Goal: Information Seeking & Learning: Learn about a topic

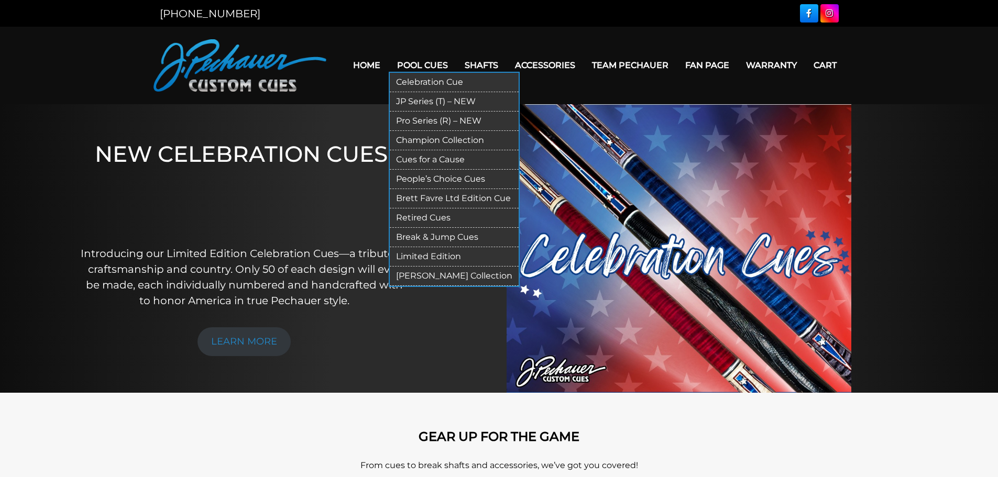
click at [420, 221] on link "Retired Cues" at bounding box center [454, 217] width 129 height 19
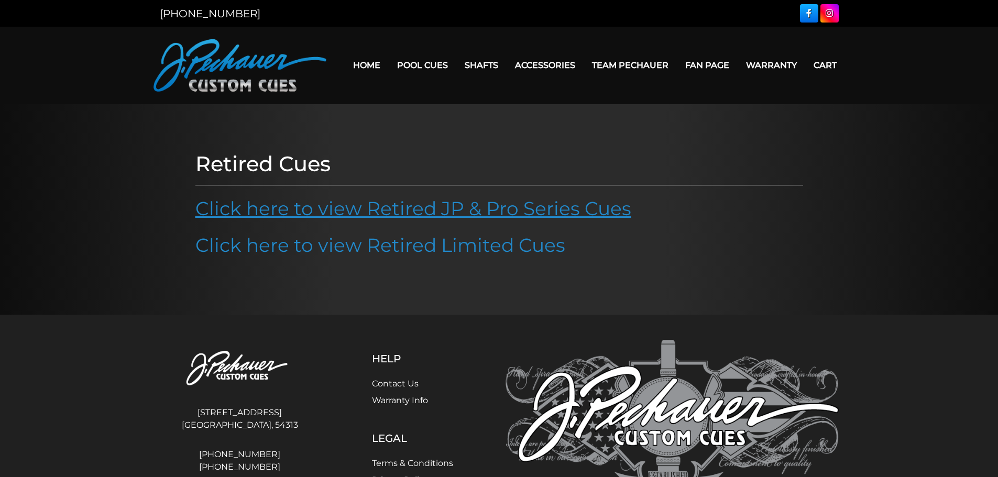
click at [508, 213] on link "Click here to view Retired JP & Pro Series Cues" at bounding box center [413, 208] width 436 height 23
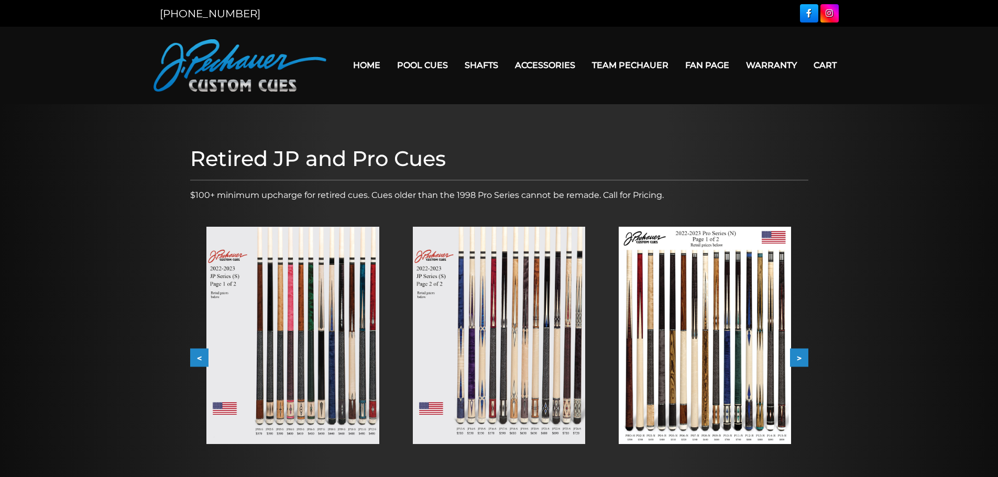
click at [803, 358] on button ">" at bounding box center [799, 358] width 18 height 18
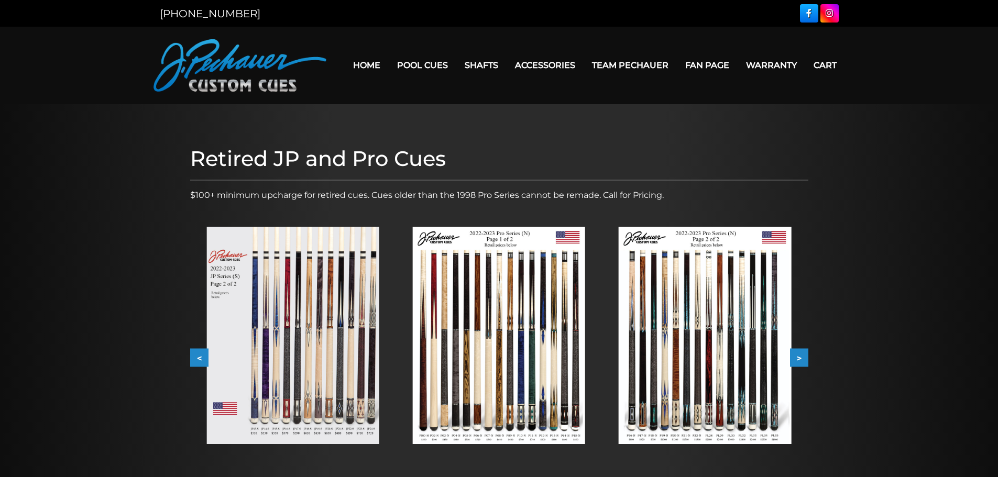
click at [803, 358] on button ">" at bounding box center [799, 358] width 18 height 18
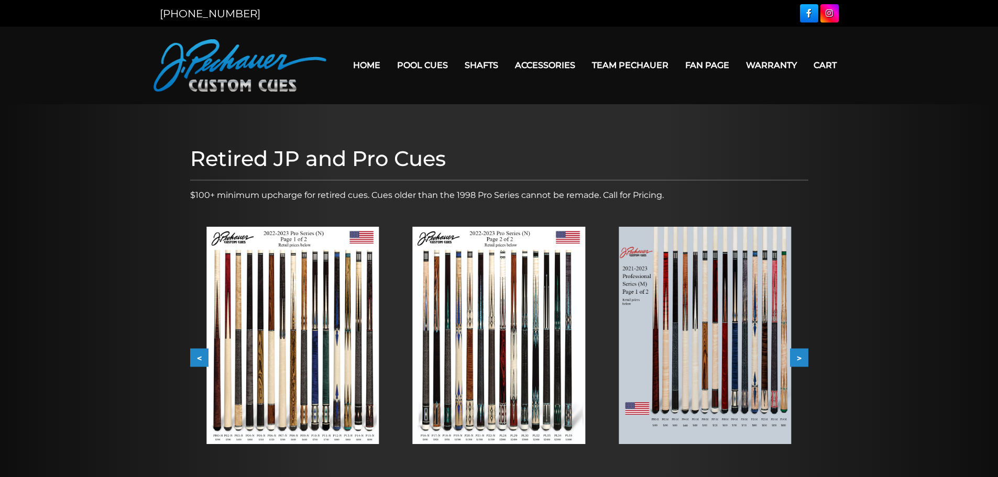
click at [803, 358] on button ">" at bounding box center [799, 358] width 18 height 18
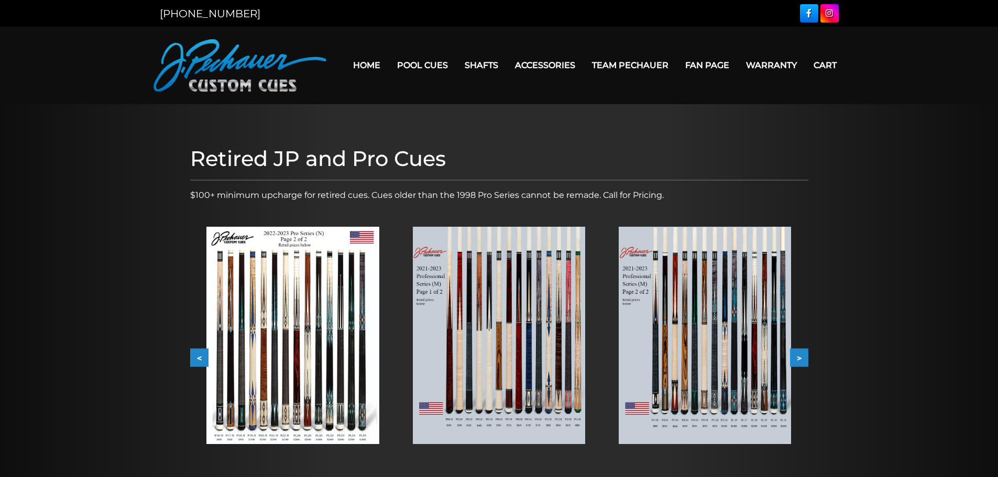
click at [803, 358] on button ">" at bounding box center [799, 358] width 18 height 18
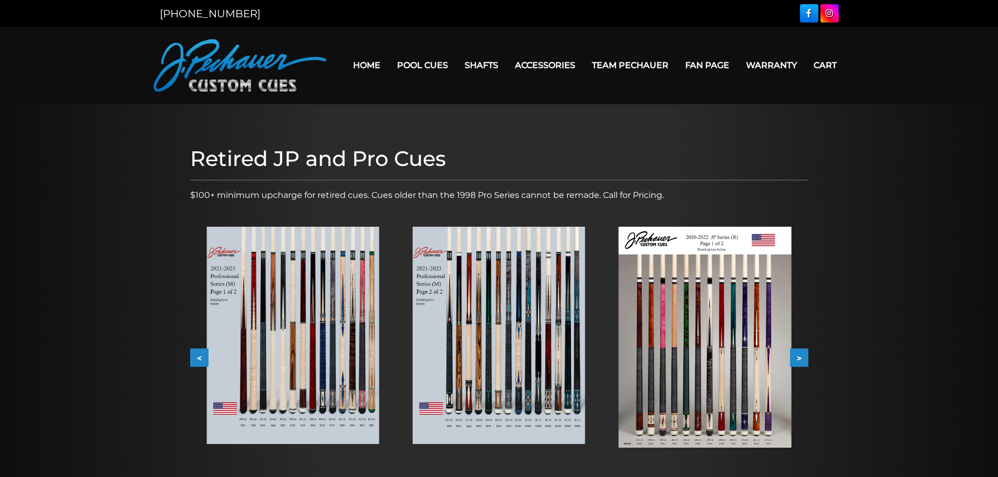
click at [803, 358] on button ">" at bounding box center [799, 358] width 18 height 18
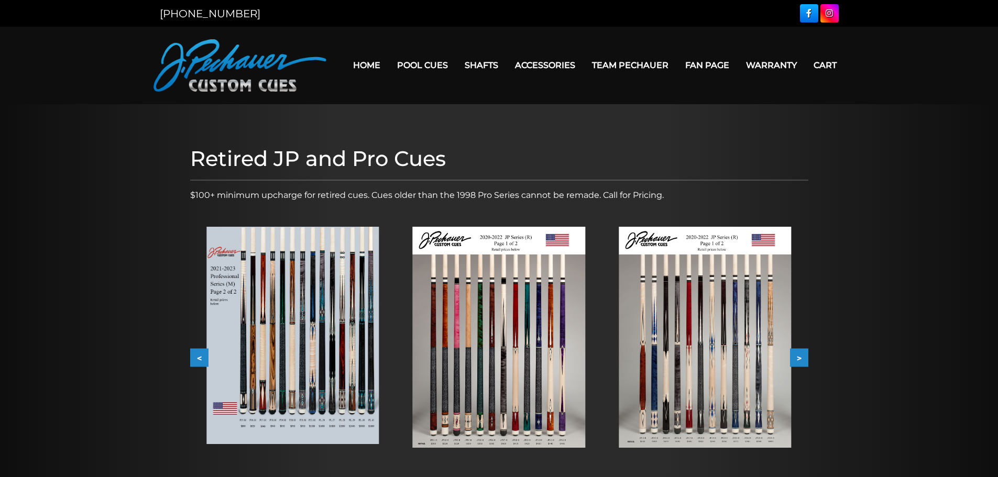
click at [803, 358] on button ">" at bounding box center [799, 358] width 18 height 18
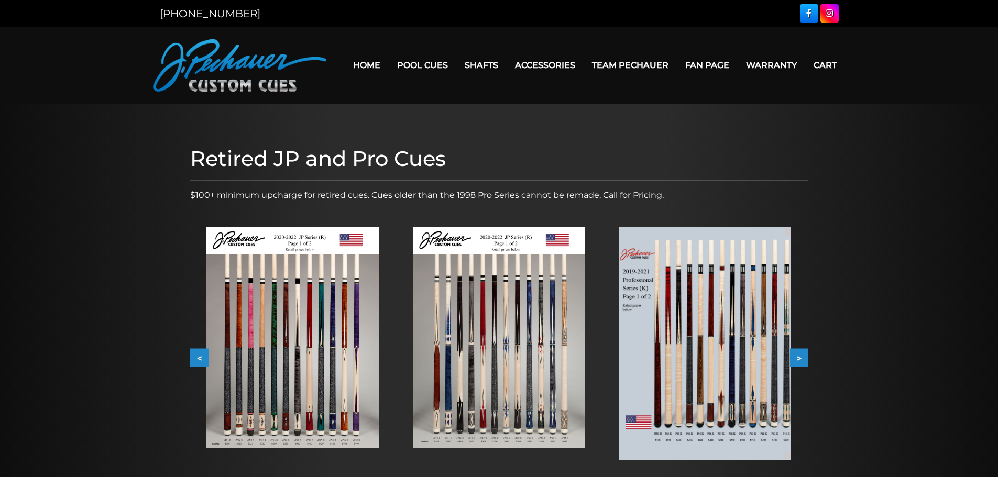
click at [803, 358] on button ">" at bounding box center [799, 358] width 18 height 18
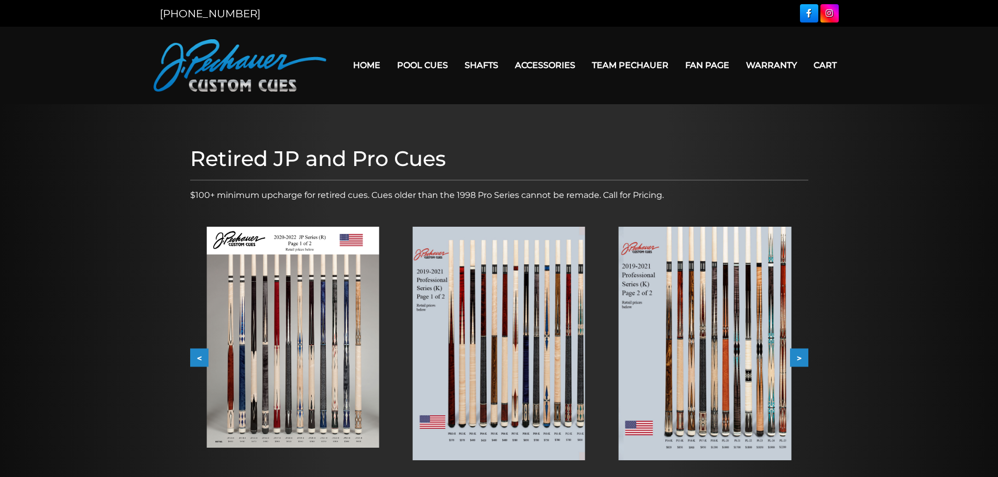
click at [803, 358] on button ">" at bounding box center [799, 358] width 18 height 18
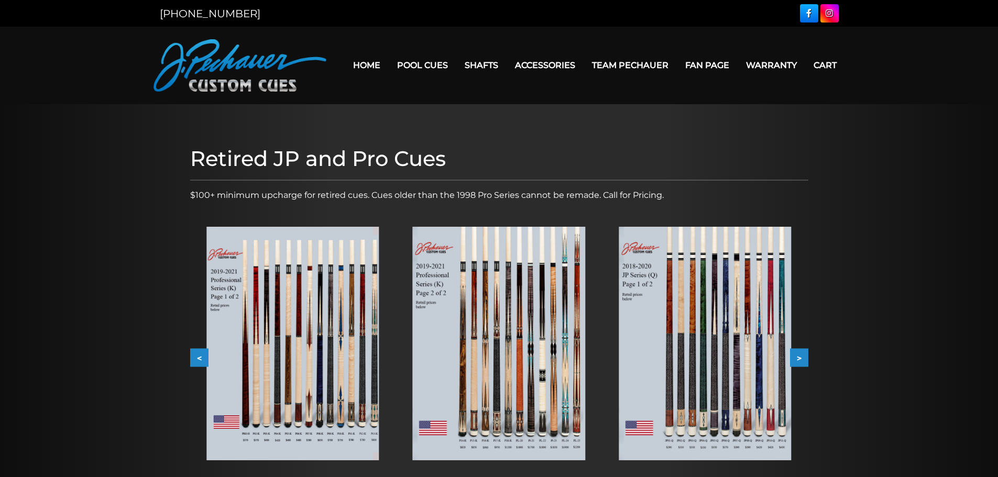
click at [803, 358] on button ">" at bounding box center [799, 358] width 18 height 18
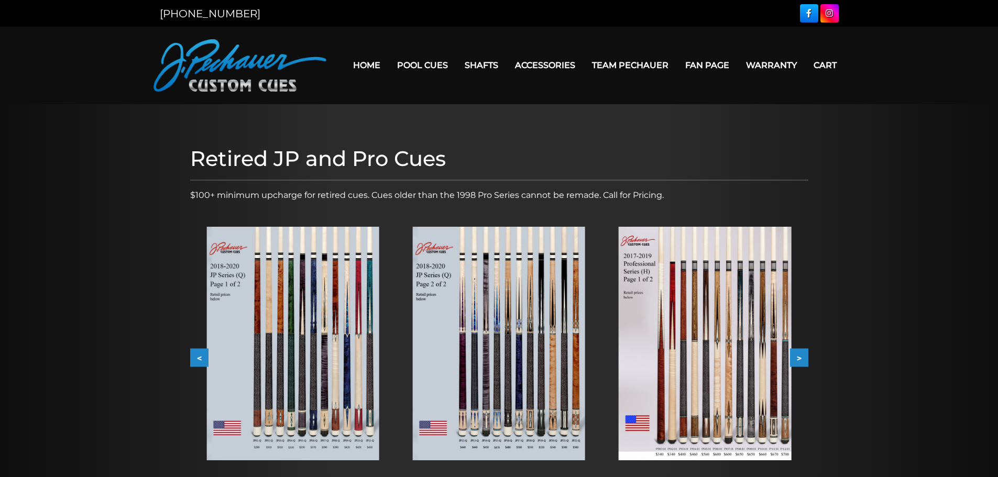
click at [803, 358] on button ">" at bounding box center [799, 358] width 18 height 18
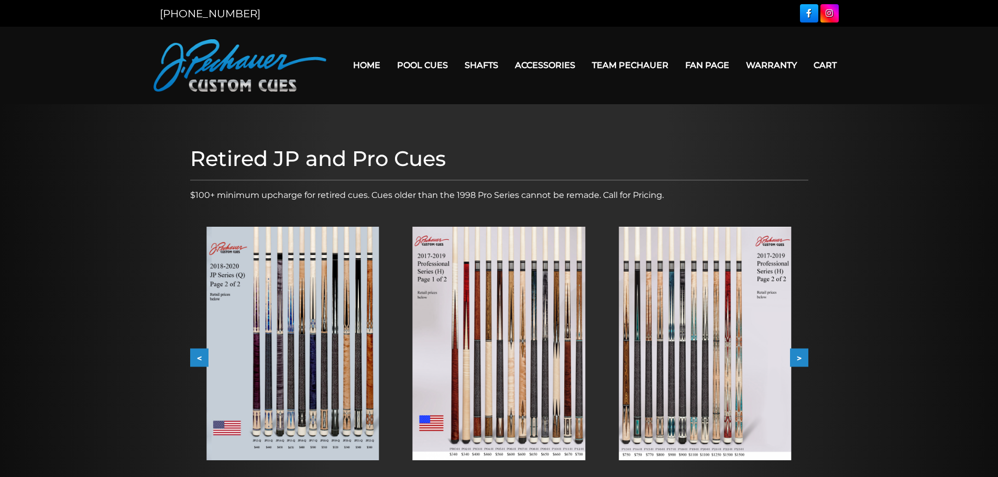
click at [803, 358] on button ">" at bounding box center [799, 358] width 18 height 18
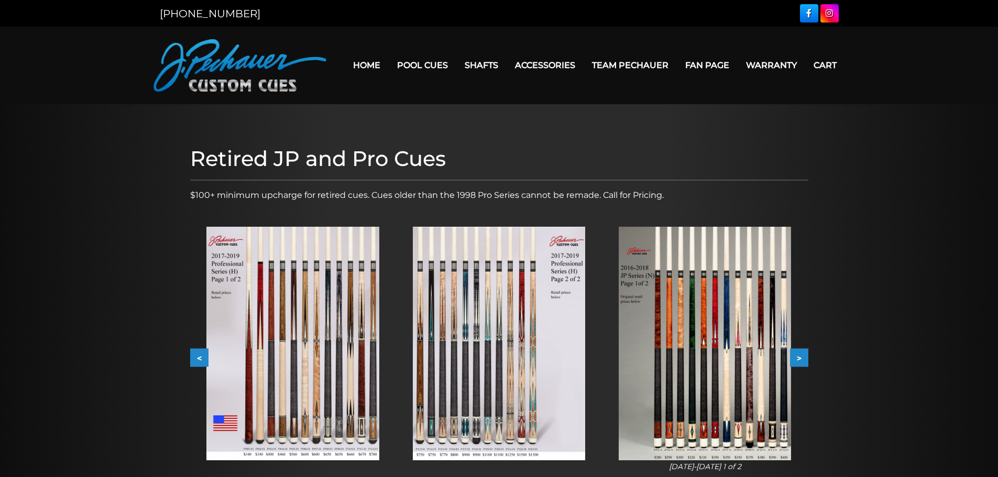
click at [803, 358] on button ">" at bounding box center [799, 358] width 18 height 18
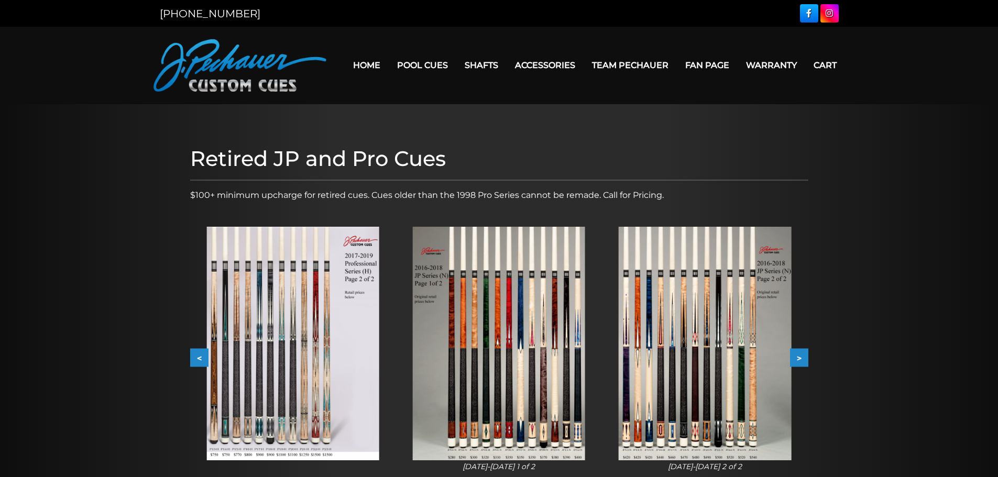
click at [803, 358] on button ">" at bounding box center [799, 358] width 18 height 18
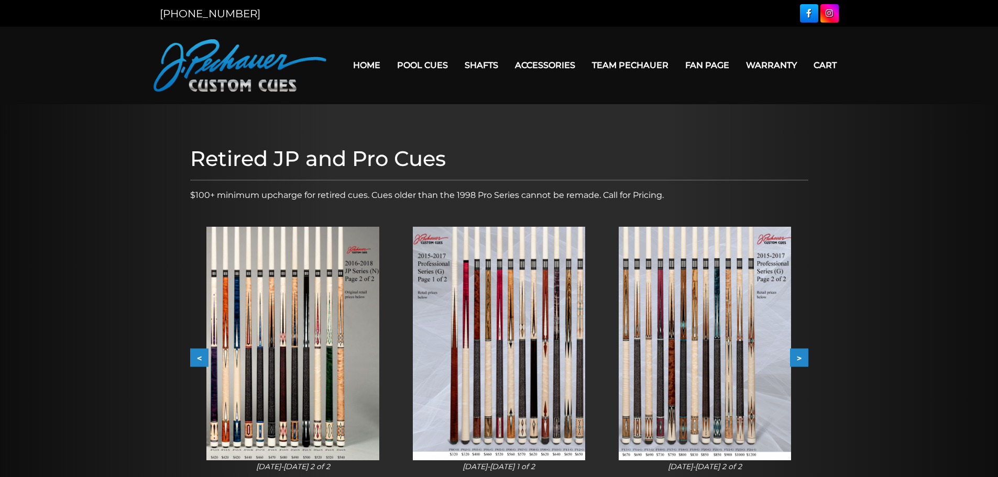
click at [803, 358] on button ">" at bounding box center [799, 358] width 18 height 18
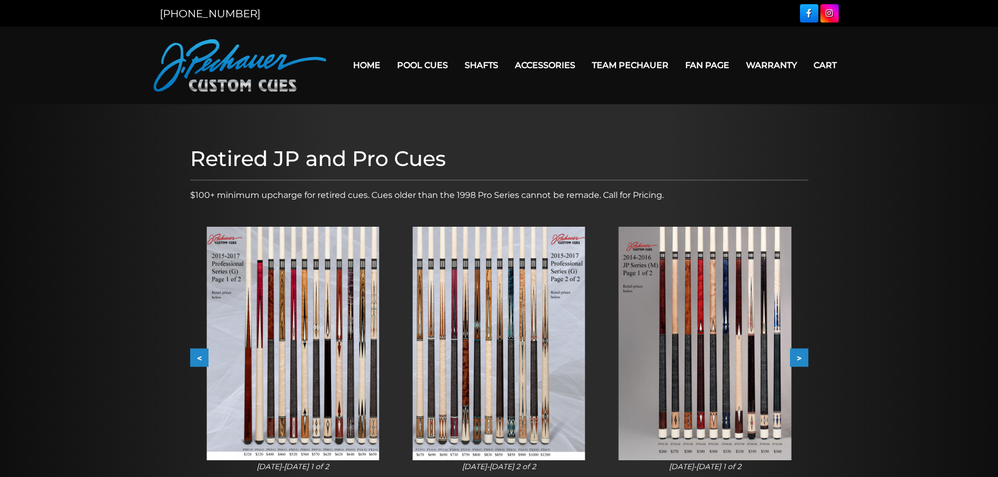
click at [803, 358] on button ">" at bounding box center [799, 358] width 18 height 18
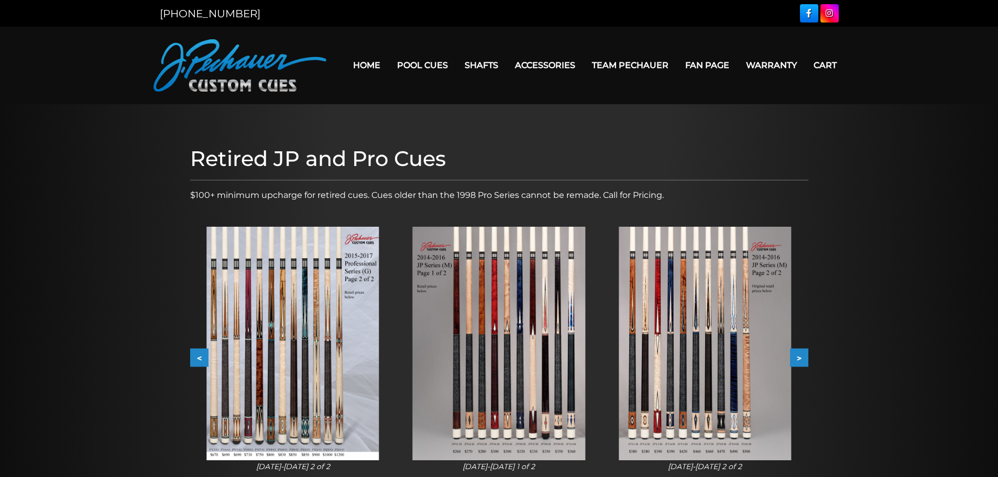
click at [803, 358] on button ">" at bounding box center [799, 358] width 18 height 18
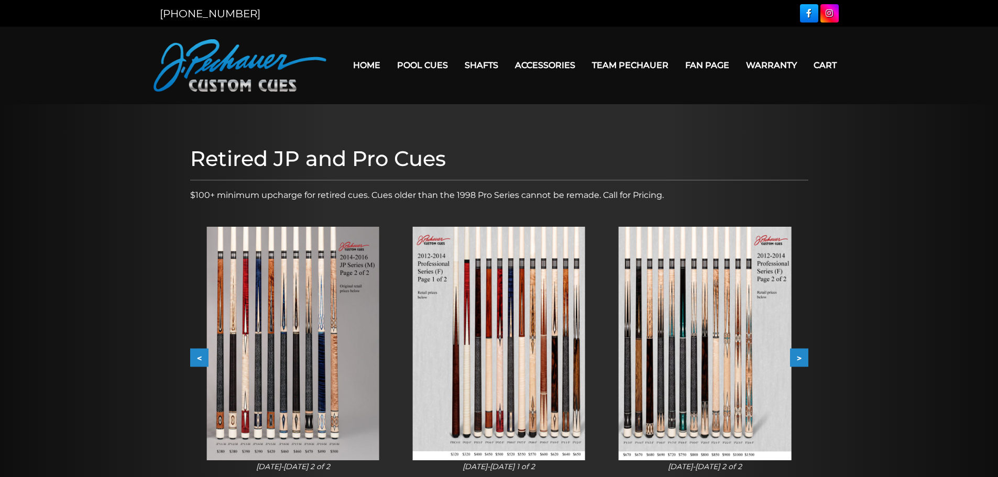
click at [803, 358] on button ">" at bounding box center [799, 358] width 18 height 18
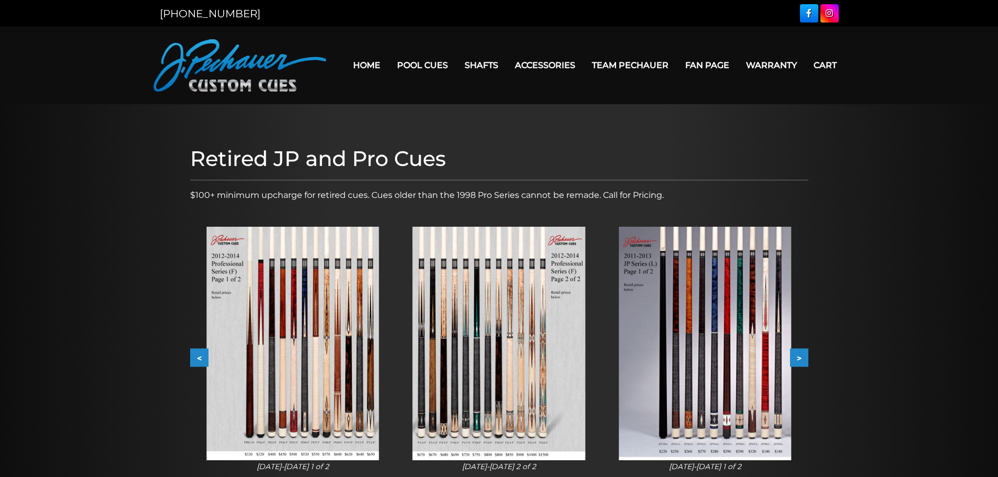
click at [304, 340] on img at bounding box center [292, 344] width 172 height 234
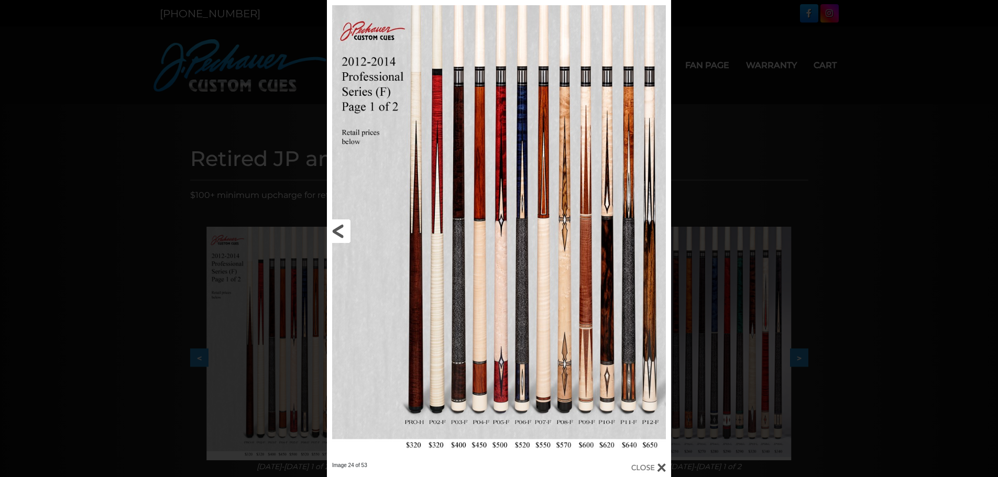
click at [337, 238] on link at bounding box center [404, 231] width 155 height 462
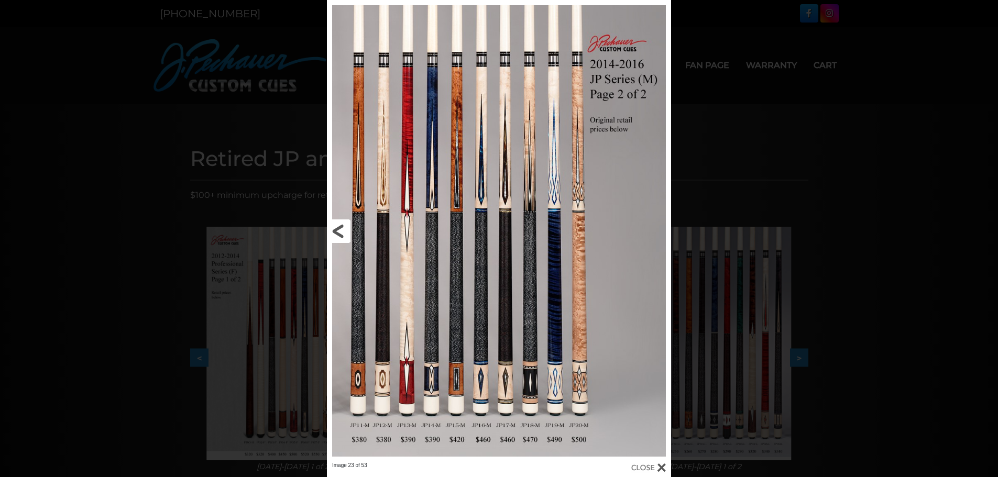
click at [337, 238] on link at bounding box center [404, 231] width 155 height 462
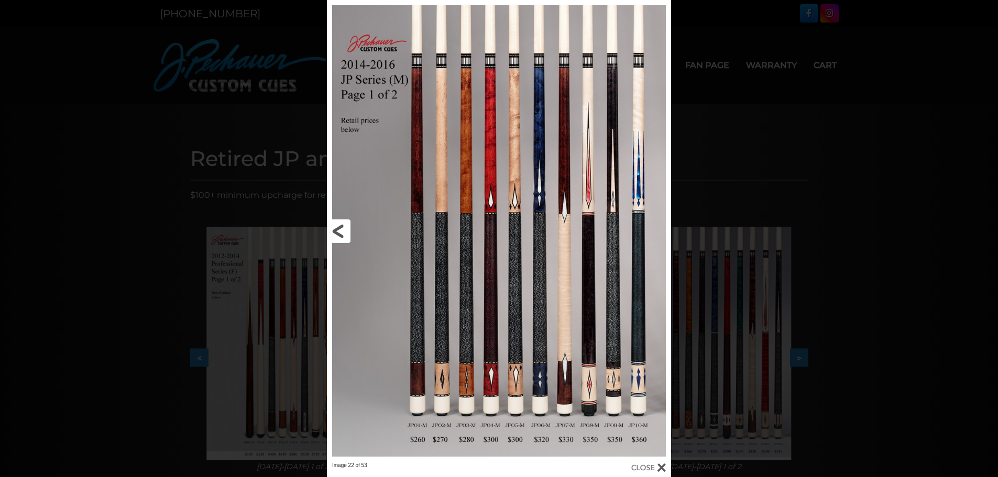
click at [337, 238] on link at bounding box center [404, 231] width 155 height 462
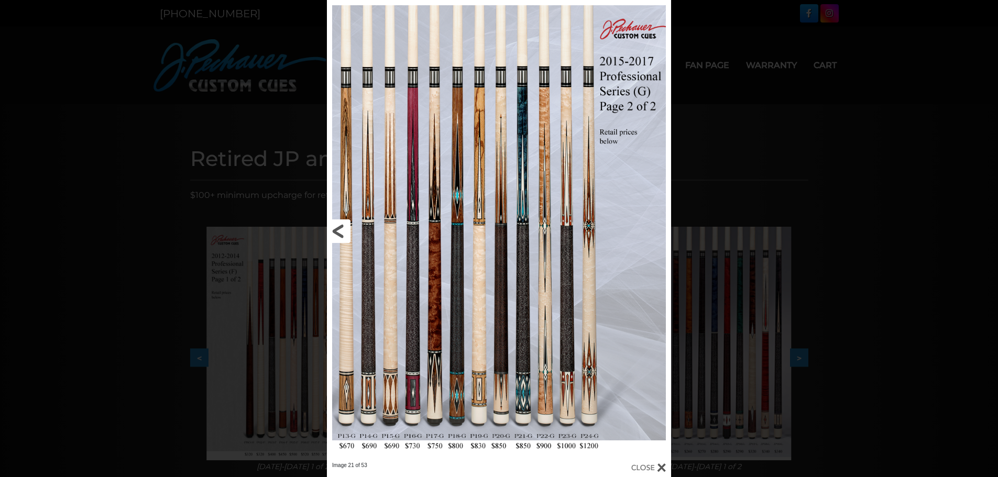
click at [331, 225] on link at bounding box center [404, 231] width 155 height 462
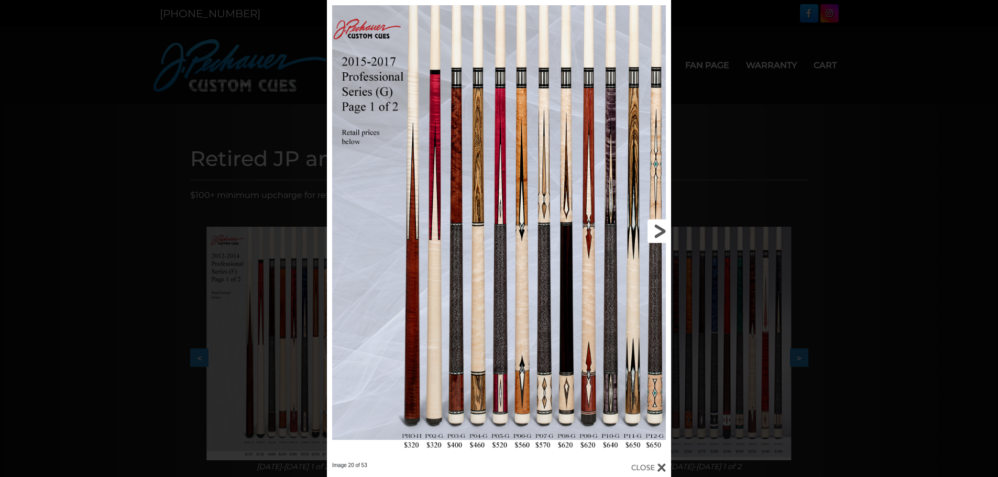
click at [661, 231] on link at bounding box center [593, 231] width 155 height 462
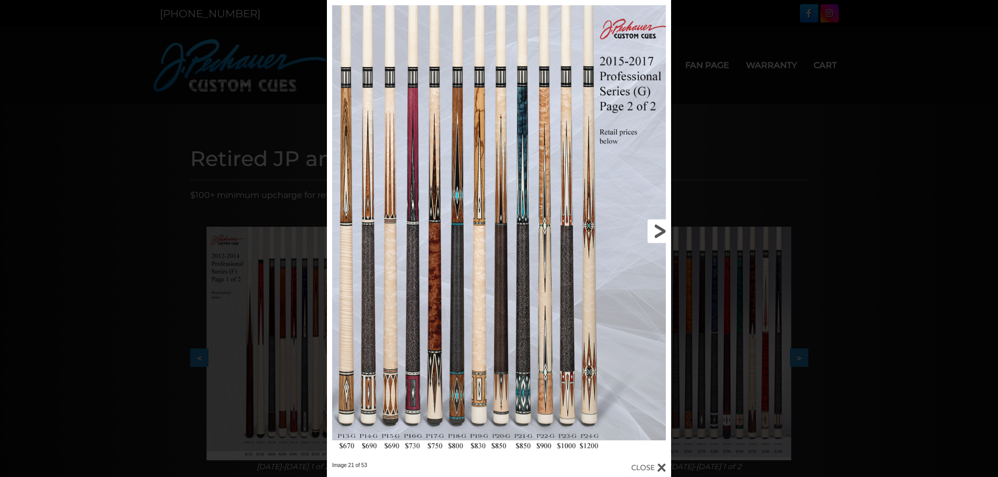
click at [661, 231] on link at bounding box center [593, 231] width 155 height 462
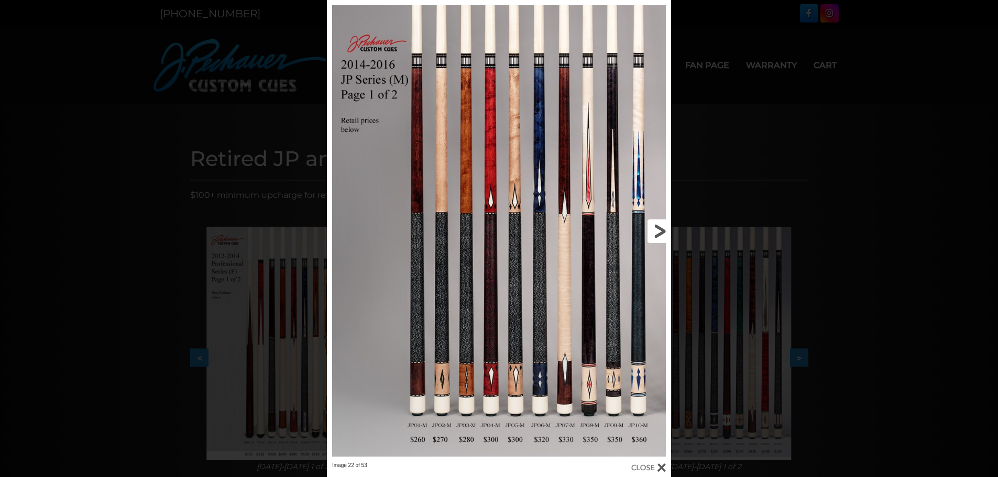
click at [661, 231] on link at bounding box center [593, 231] width 155 height 462
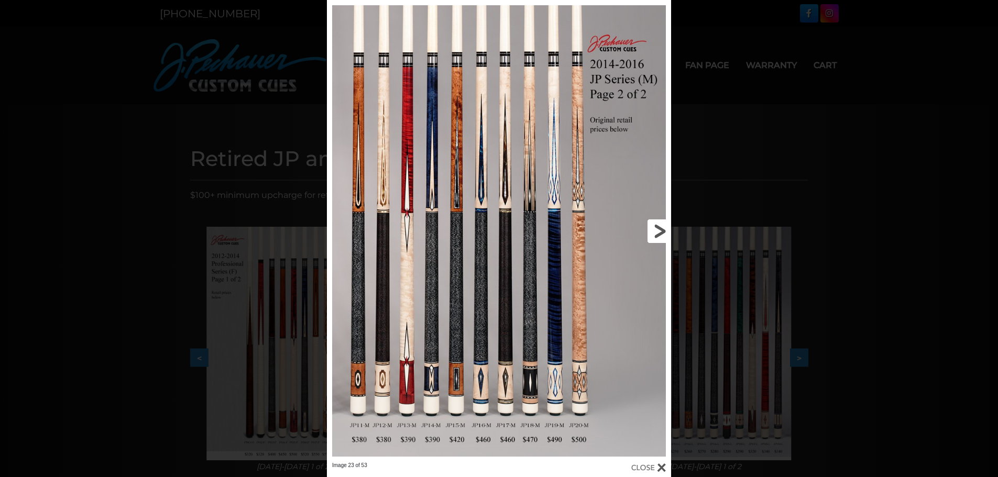
click at [661, 231] on link at bounding box center [593, 231] width 155 height 462
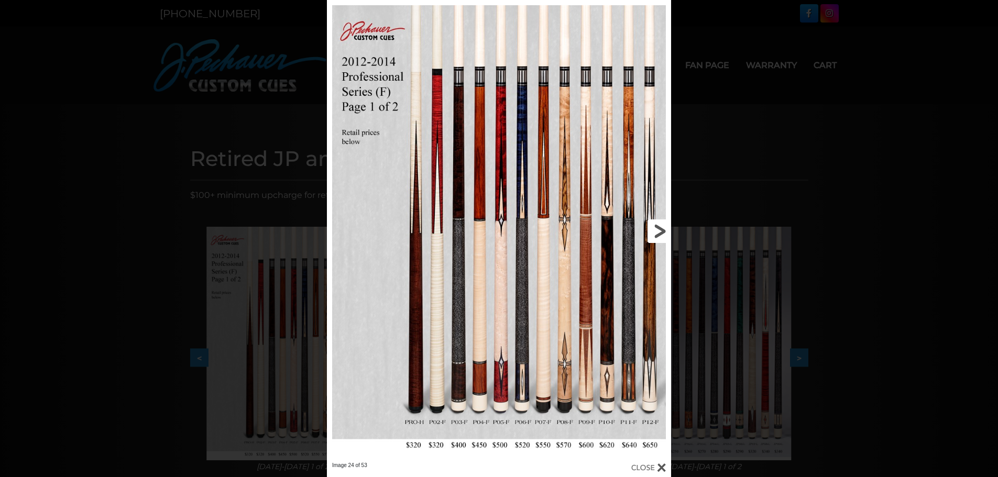
click at [664, 231] on link at bounding box center [593, 231] width 155 height 462
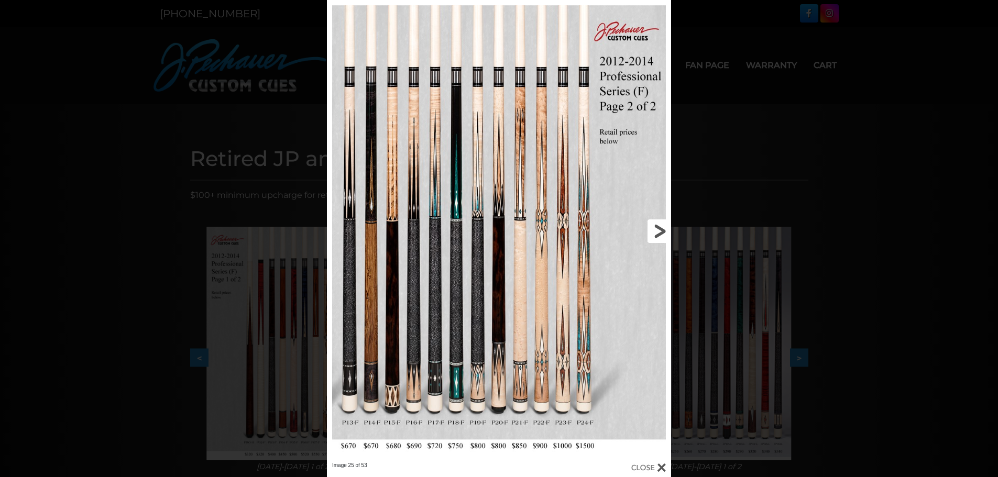
click at [664, 231] on link at bounding box center [593, 231] width 155 height 462
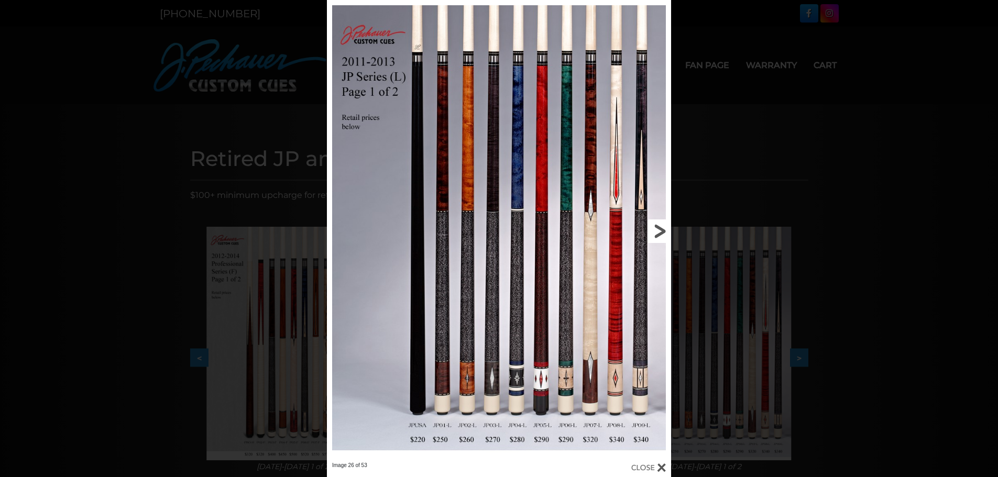
click at [664, 231] on link at bounding box center [593, 231] width 155 height 462
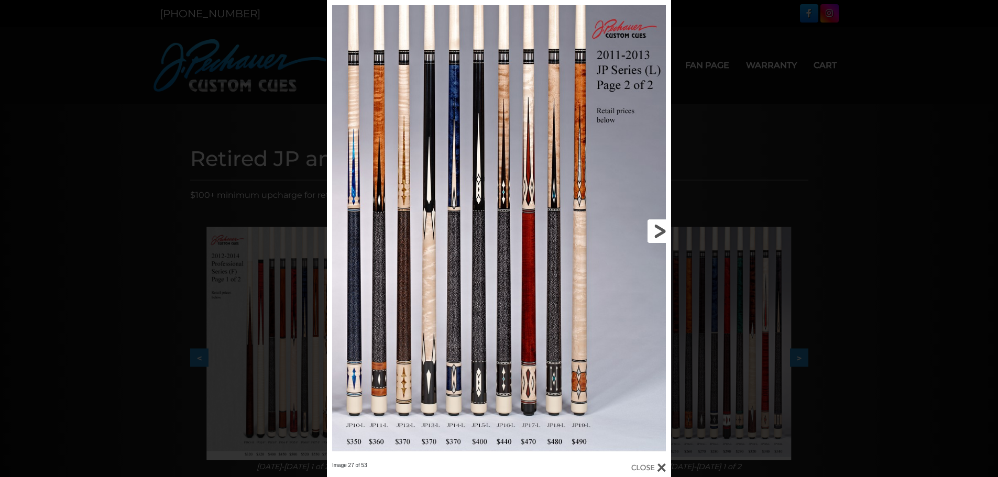
click at [664, 231] on link at bounding box center [593, 231] width 155 height 462
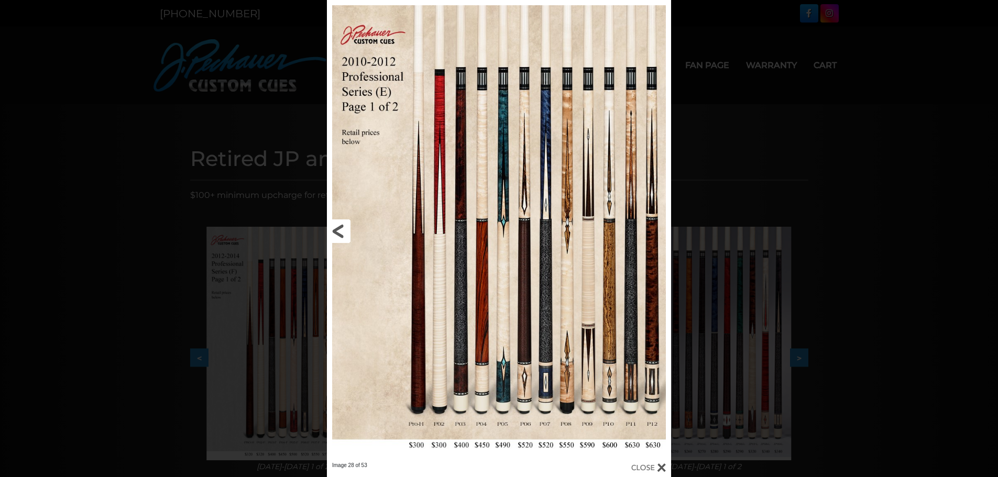
click at [331, 230] on link at bounding box center [404, 231] width 155 height 462
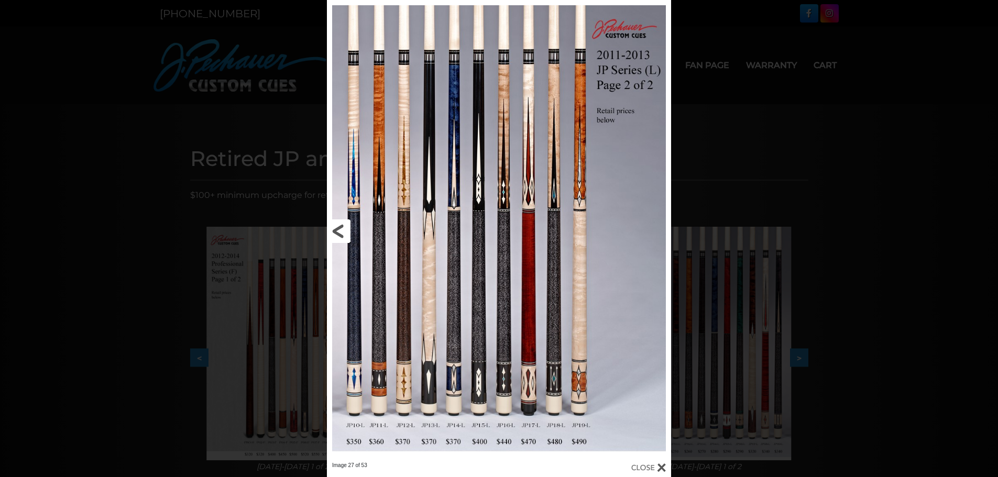
click at [331, 230] on link at bounding box center [404, 231] width 155 height 462
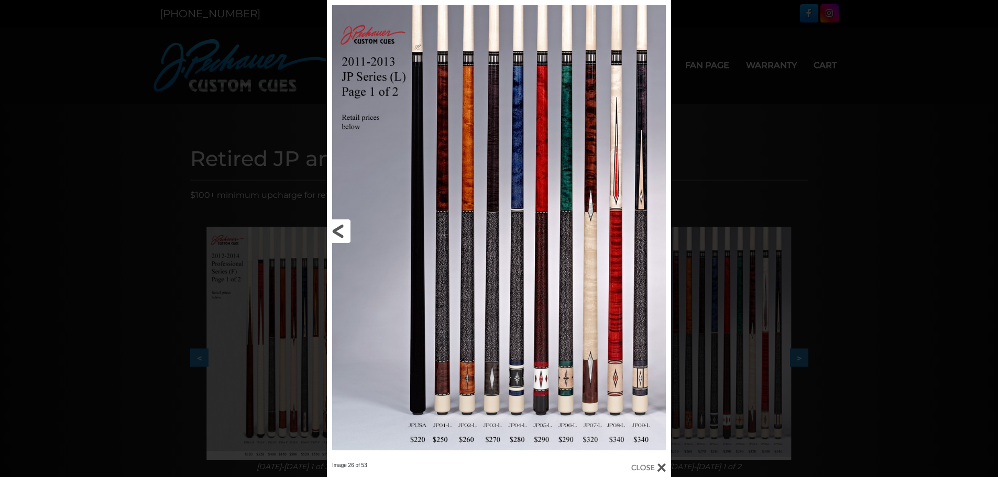
click at [331, 230] on link at bounding box center [404, 231] width 155 height 462
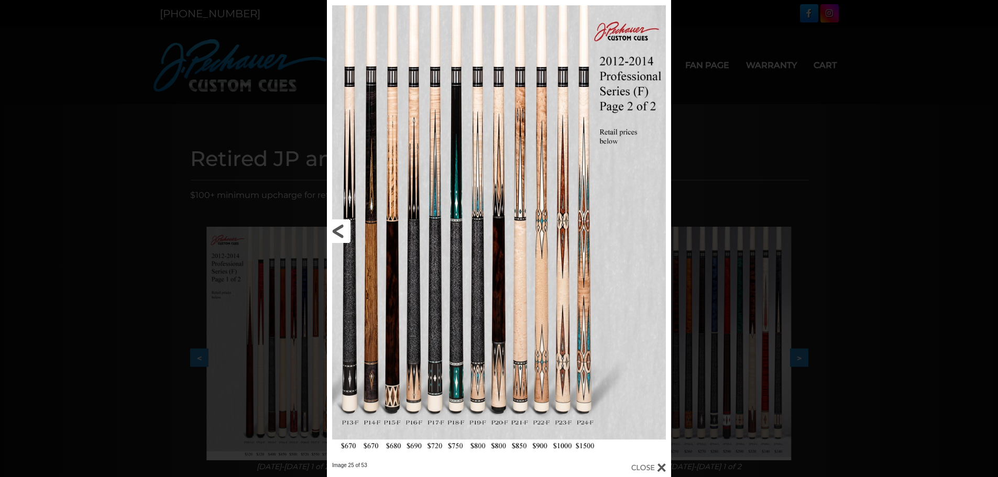
click at [331, 230] on link at bounding box center [404, 231] width 155 height 462
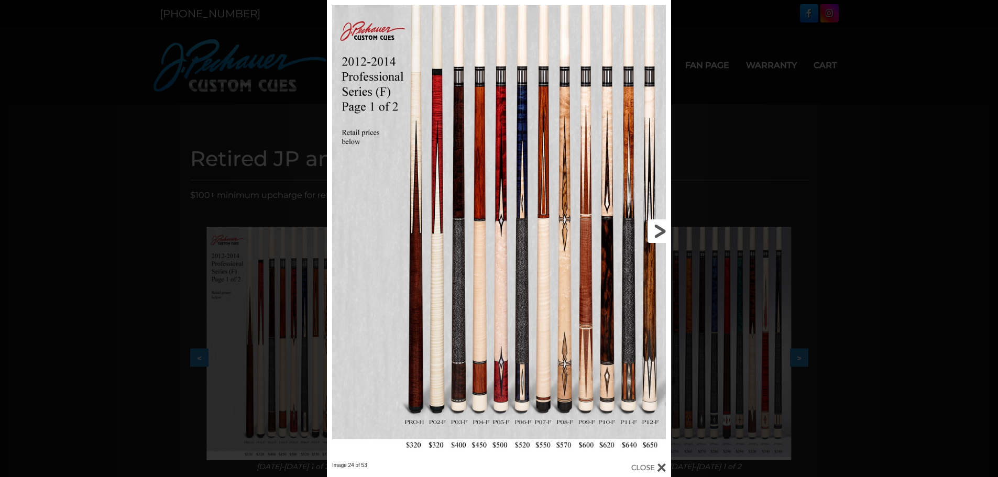
click at [658, 224] on link at bounding box center [593, 231] width 155 height 462
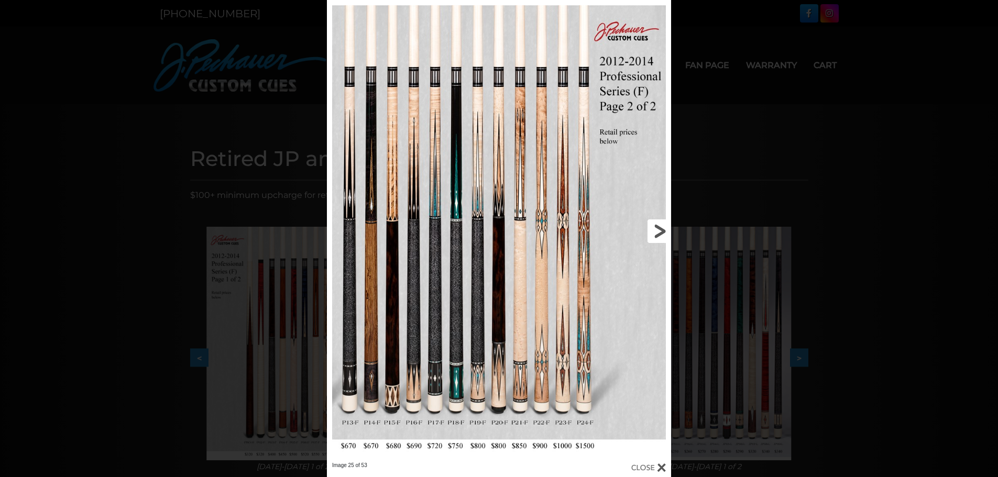
click at [658, 224] on link at bounding box center [593, 231] width 155 height 462
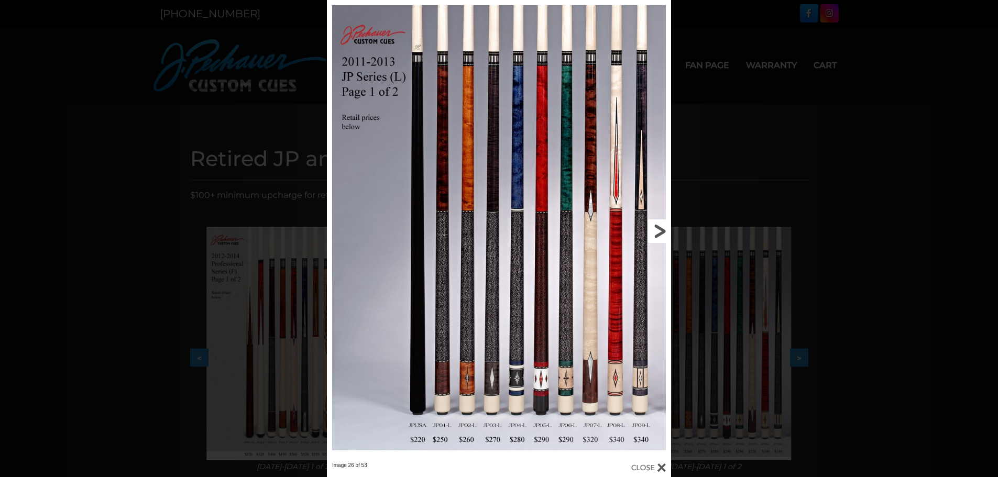
click at [658, 224] on link at bounding box center [593, 231] width 155 height 462
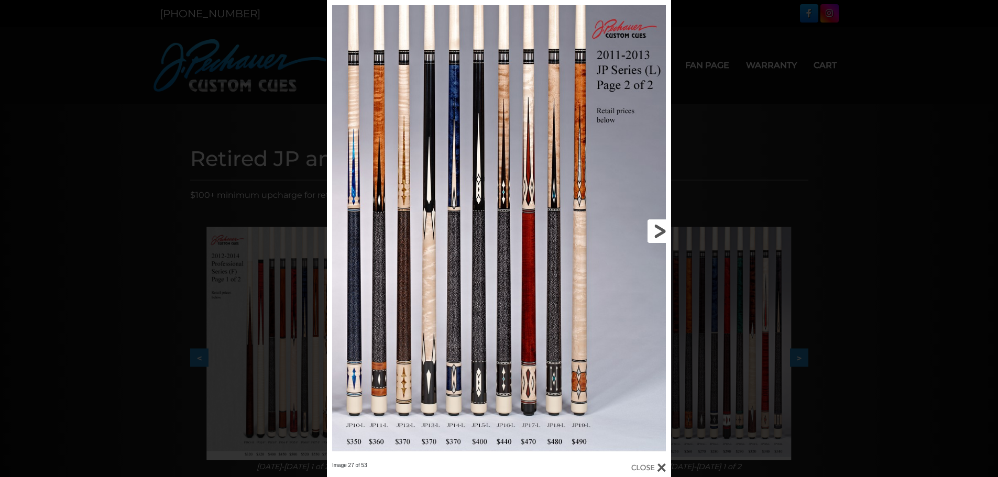
click at [659, 238] on link at bounding box center [593, 231] width 155 height 462
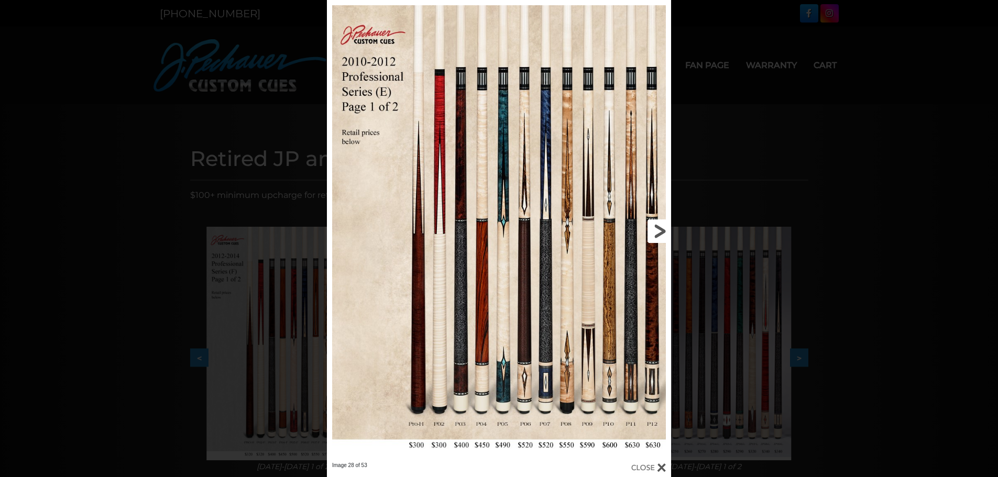
click at [666, 227] on link at bounding box center [593, 231] width 155 height 462
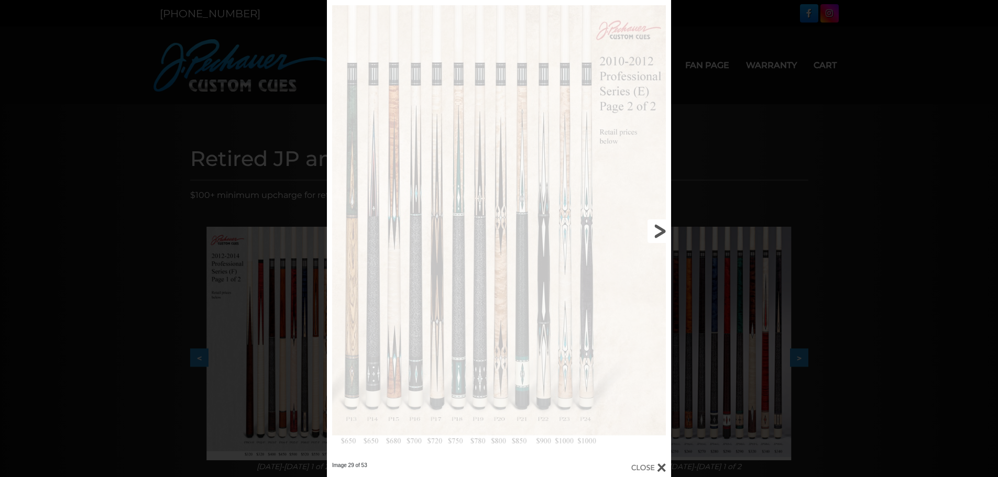
click at [666, 227] on link at bounding box center [593, 231] width 155 height 462
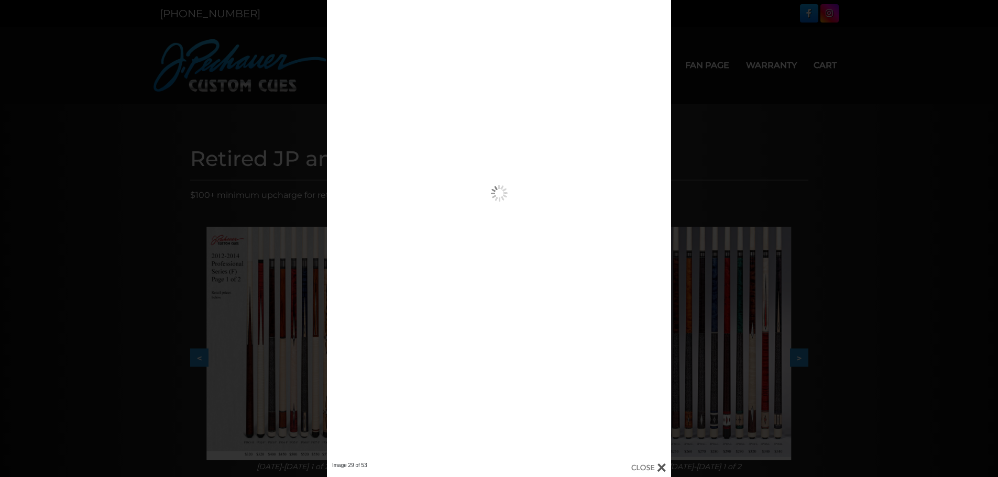
click at [0, 0] on link at bounding box center [0, 0] width 0 height 0
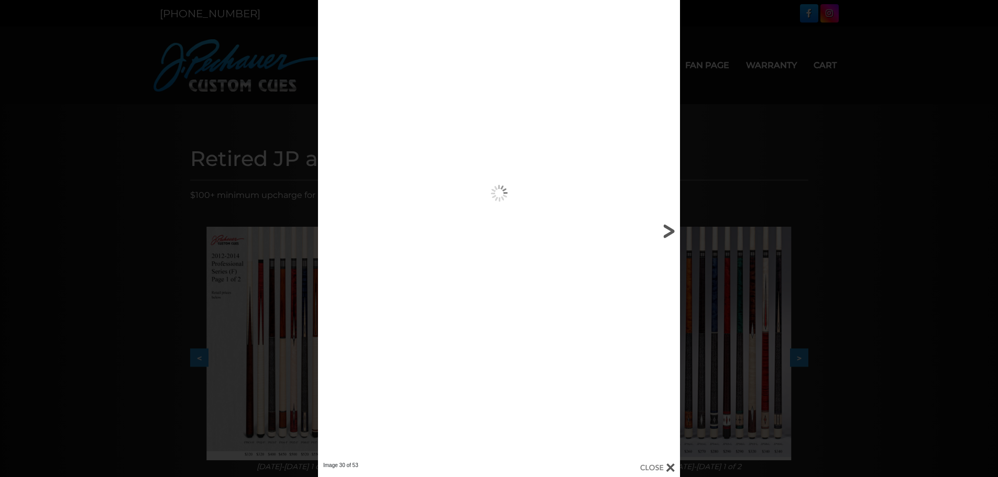
click at [666, 227] on link at bounding box center [598, 231] width 163 height 462
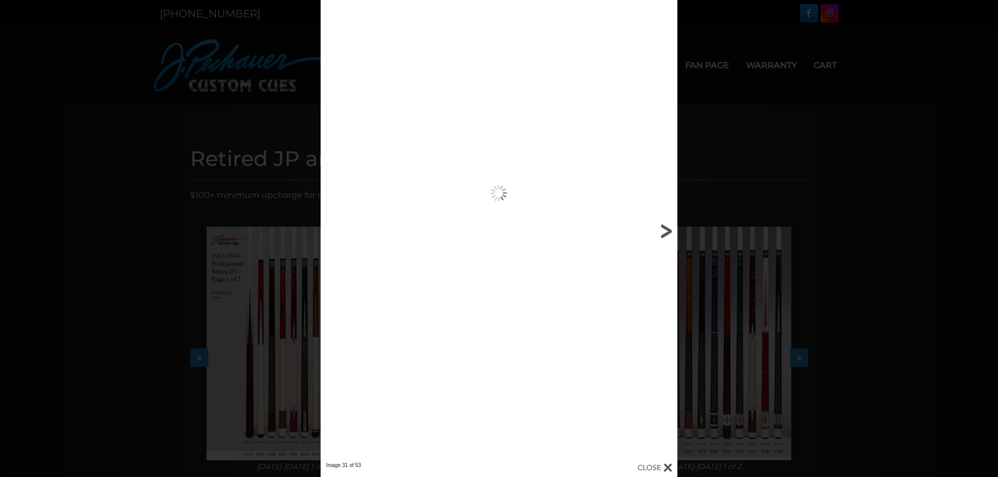
click at [666, 227] on link at bounding box center [597, 231] width 160 height 462
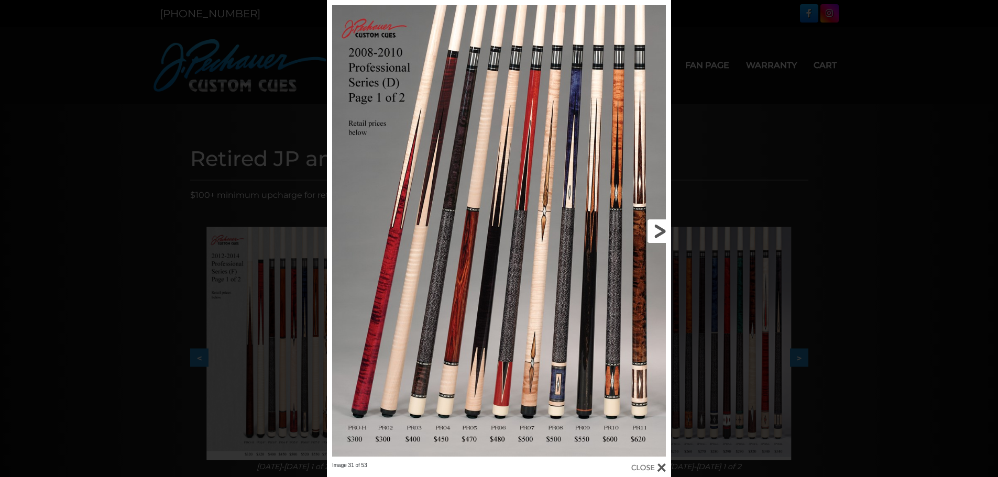
click at [661, 233] on link at bounding box center [593, 231] width 155 height 462
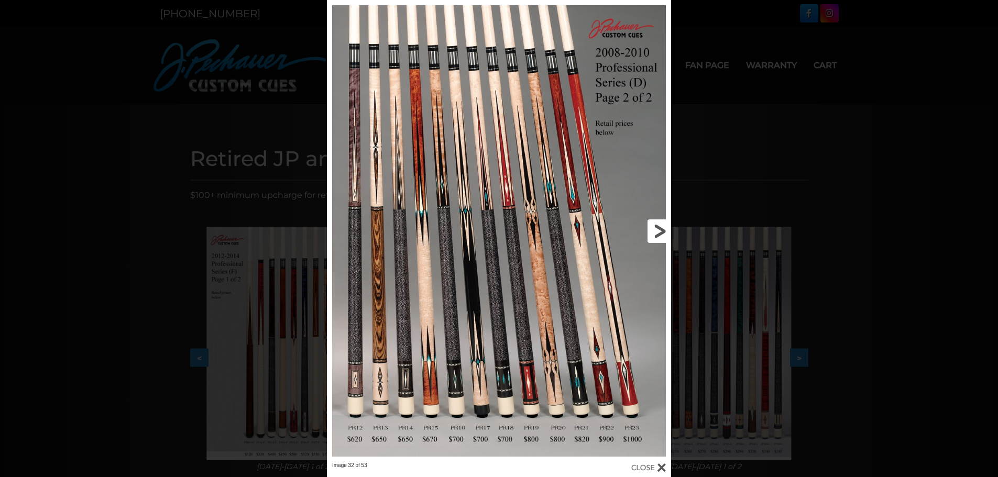
click at [661, 233] on link at bounding box center [593, 231] width 155 height 462
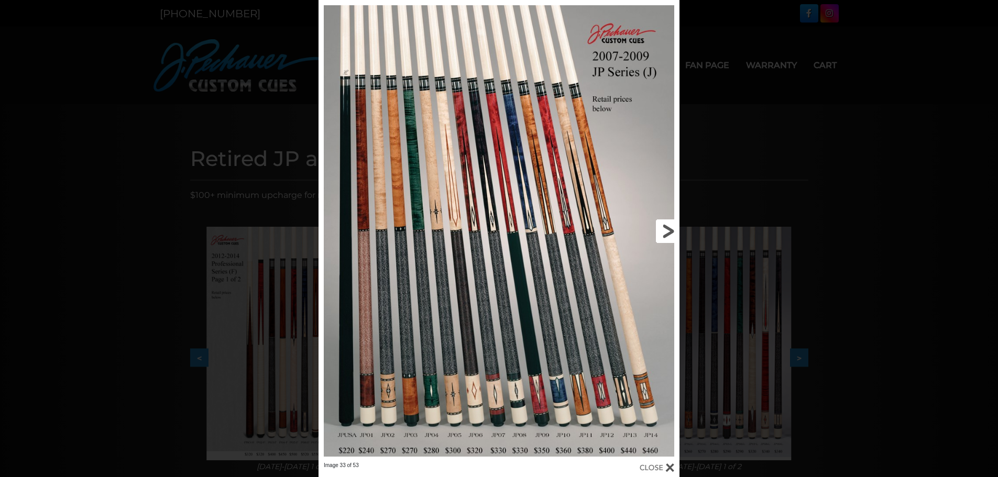
click at [661, 233] on link at bounding box center [598, 231] width 162 height 462
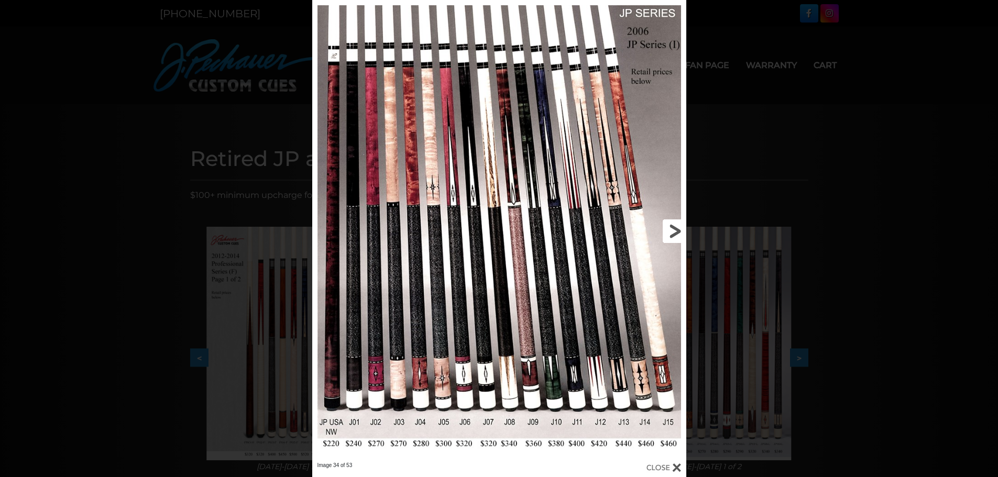
click at [661, 233] on link at bounding box center [601, 231] width 168 height 462
